Goal: Find specific page/section: Locate a particular part of the current website

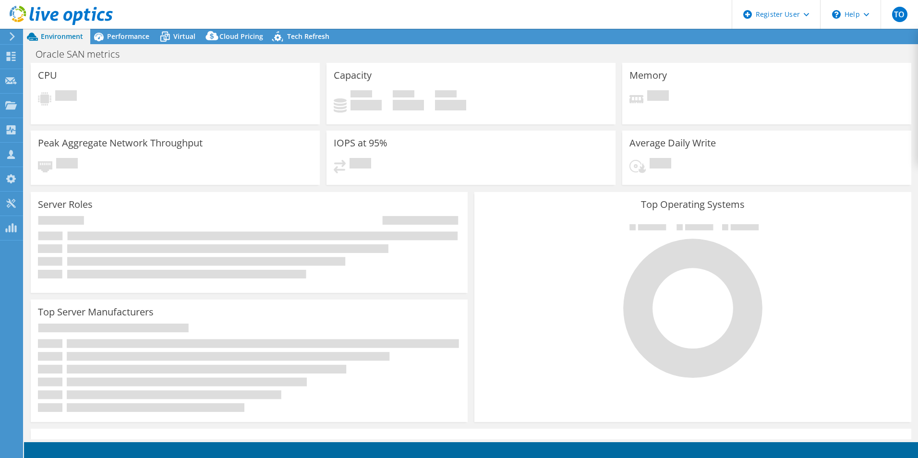
select select "USD"
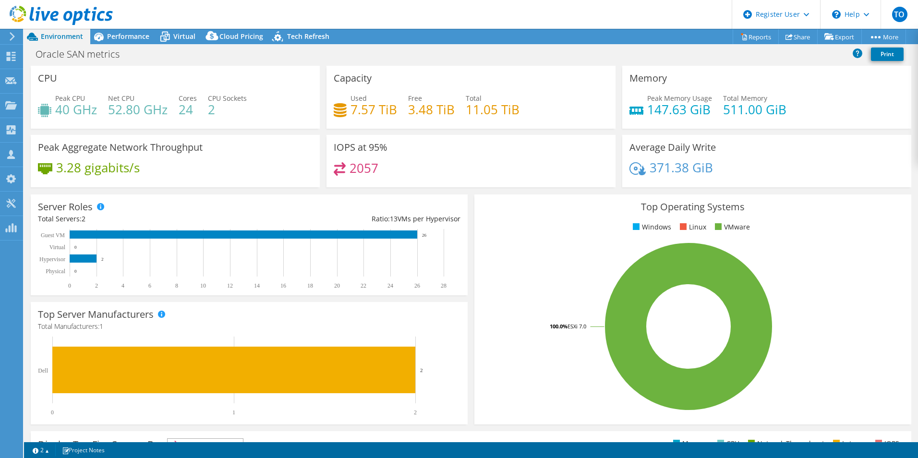
click at [138, 28] on header "TO Dell User Tofi Oladipo [EMAIL_ADDRESS][PERSON_NAME][DOMAIN_NAME] Dell My Pro…" at bounding box center [459, 14] width 918 height 29
click at [138, 30] on div "Performance" at bounding box center [123, 36] width 66 height 15
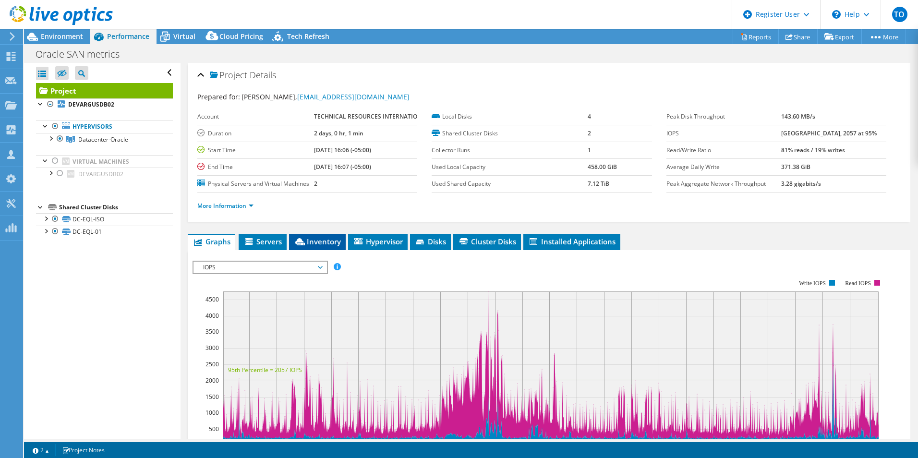
click at [330, 246] on li "Inventory" at bounding box center [317, 242] width 57 height 16
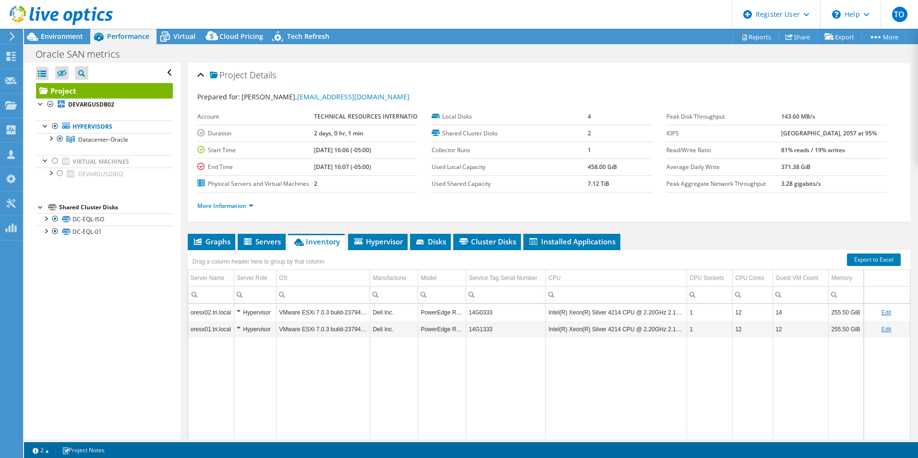
click at [78, 30] on div at bounding box center [56, 16] width 113 height 32
click at [77, 33] on span "Environment" at bounding box center [62, 36] width 42 height 9
